Goal: Information Seeking & Learning: Learn about a topic

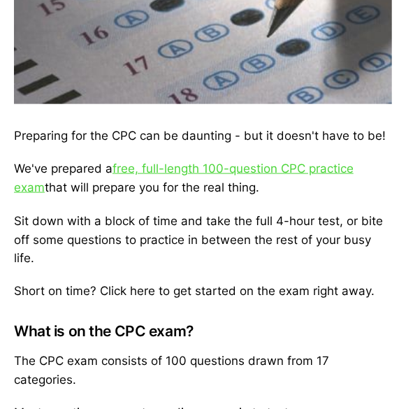
scroll to position [349, 0]
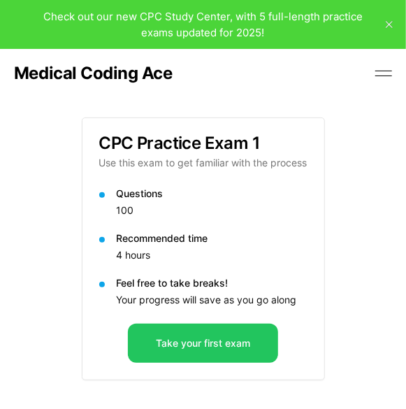
click at [381, 71] on button at bounding box center [383, 73] width 21 height 21
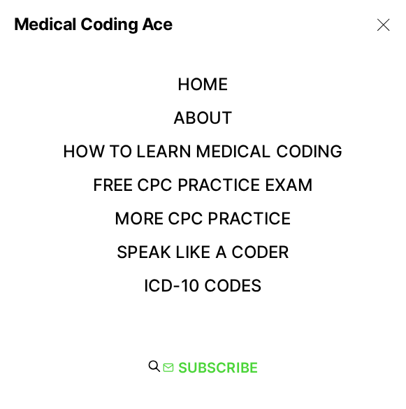
scroll to position [48, 0]
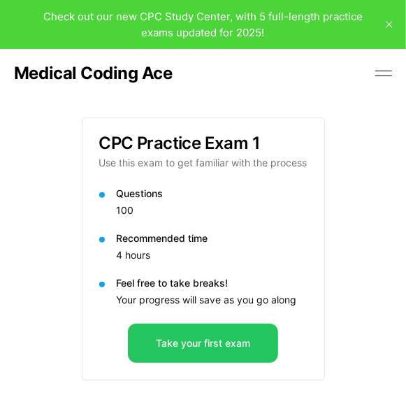
click at [381, 70] on button at bounding box center [383, 73] width 21 height 21
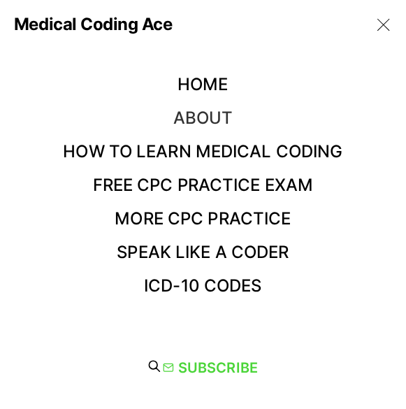
click at [200, 115] on link "About" at bounding box center [203, 118] width 60 height 20
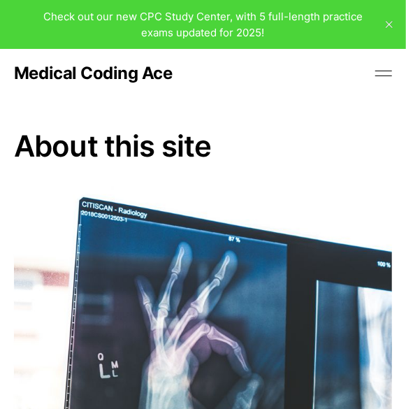
click at [381, 68] on button at bounding box center [383, 73] width 21 height 21
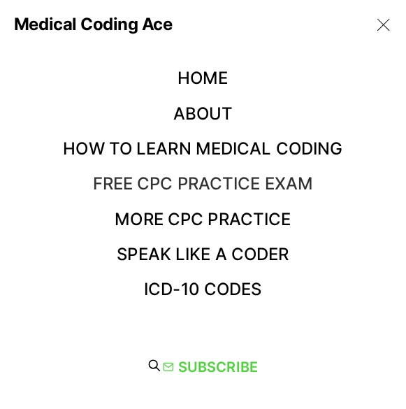
click at [166, 183] on link "Free CPC Practice Exam" at bounding box center [203, 183] width 221 height 20
